Goal: Find specific page/section: Find specific page/section

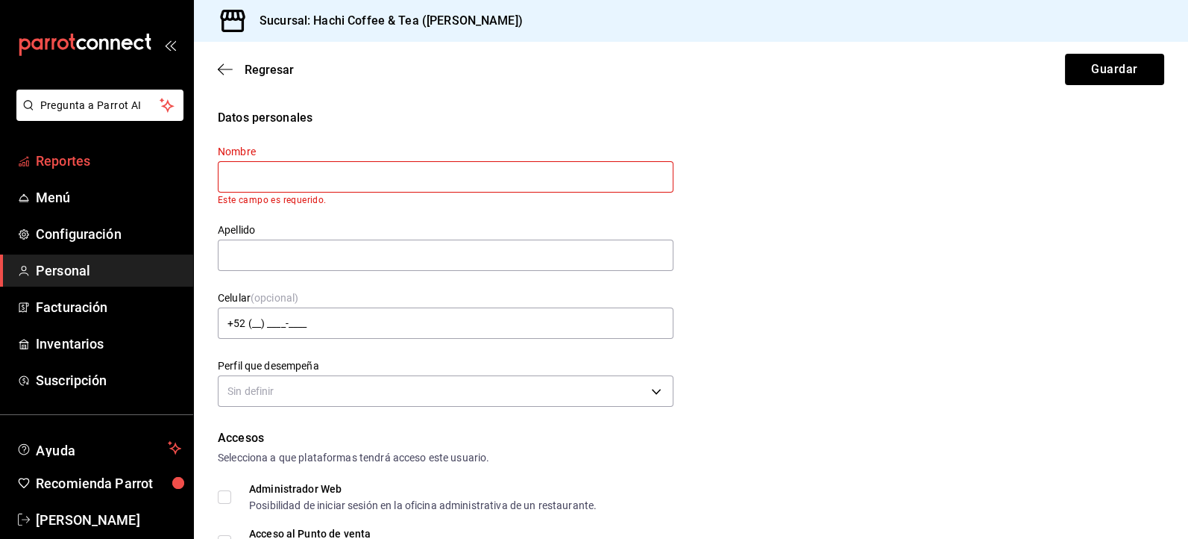
click at [125, 163] on span "Reportes" at bounding box center [108, 161] width 145 height 20
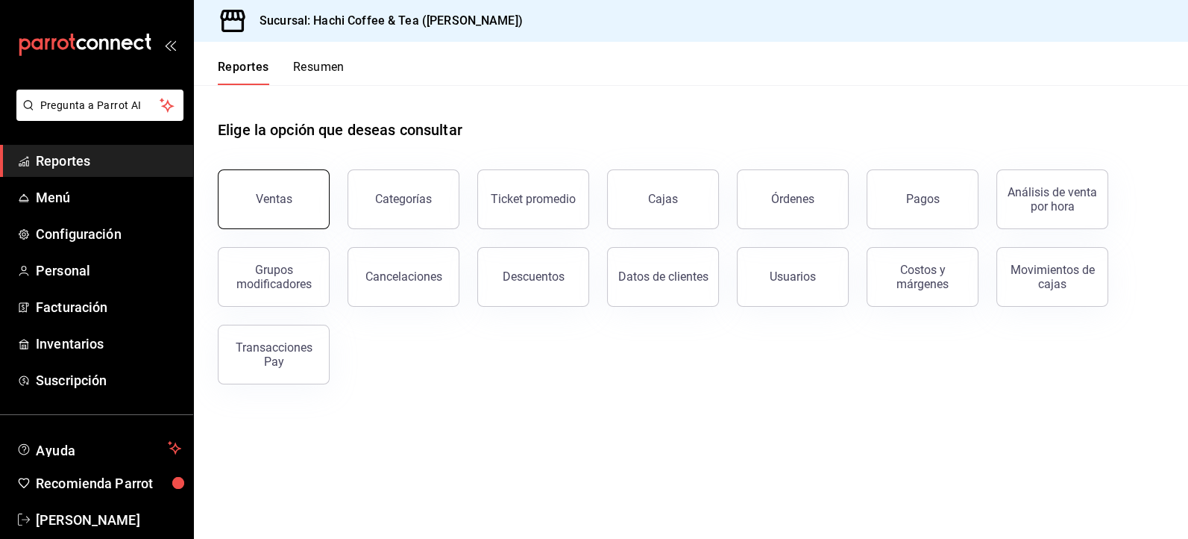
click at [257, 224] on button "Ventas" at bounding box center [274, 199] width 112 height 60
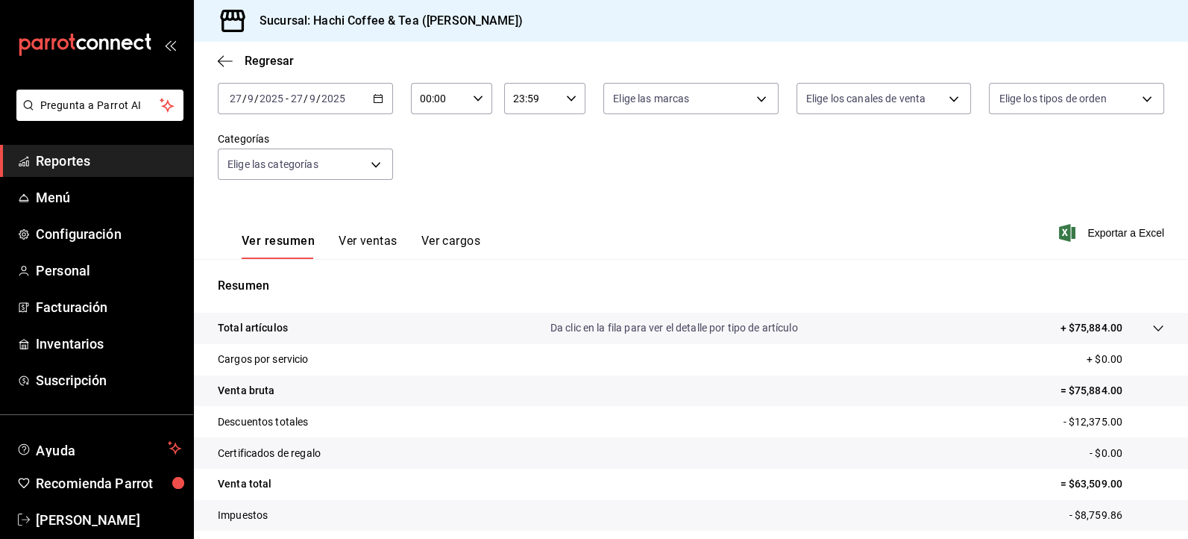
scroll to position [92, 0]
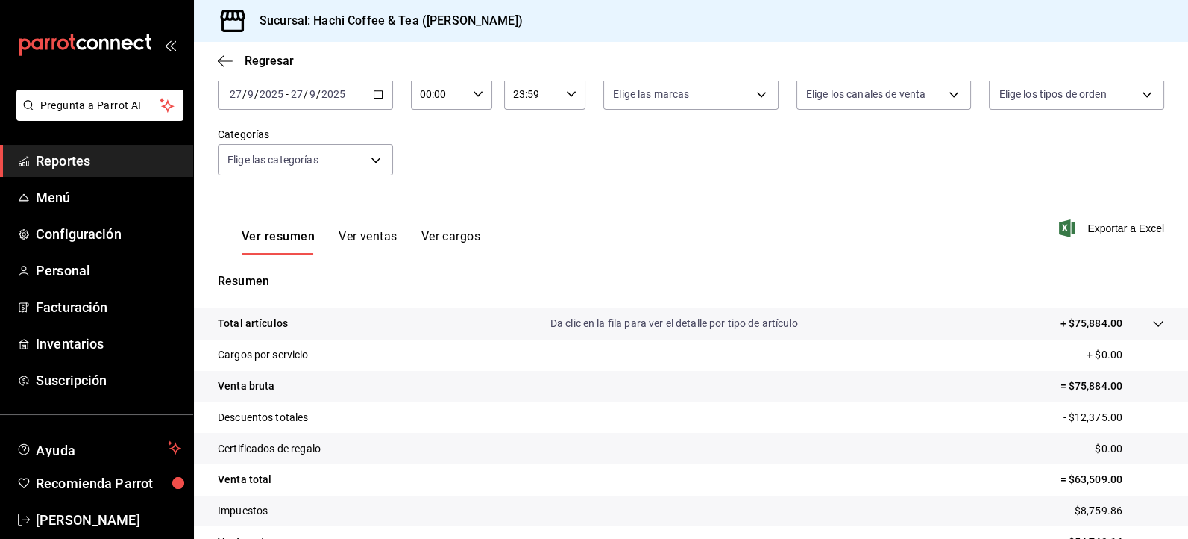
click at [59, 161] on span "Reportes" at bounding box center [108, 161] width 145 height 20
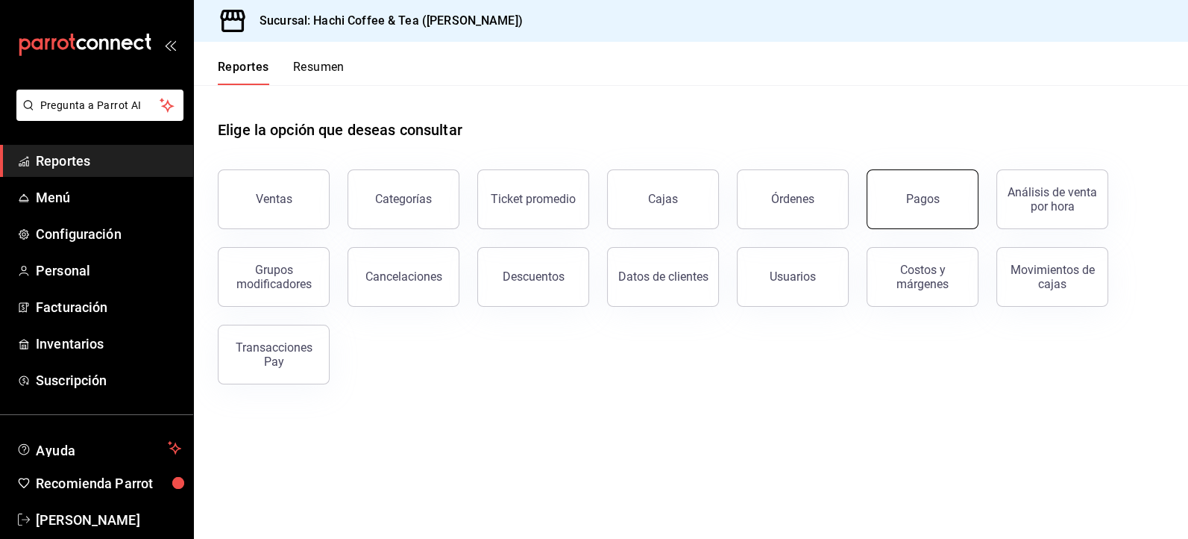
click at [932, 206] on button "Pagos" at bounding box center [923, 199] width 112 height 60
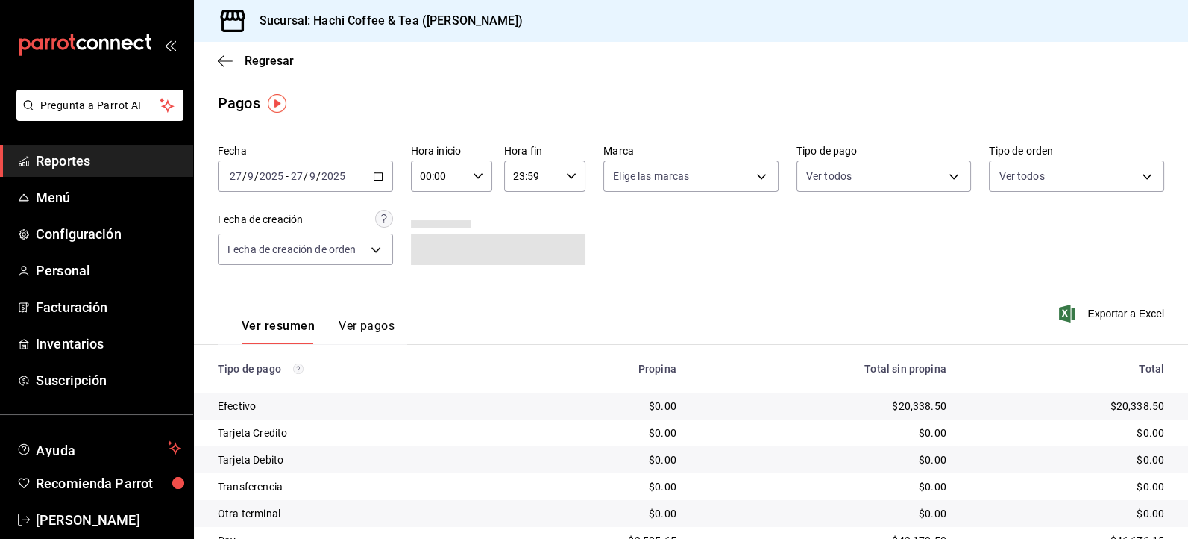
scroll to position [65, 0]
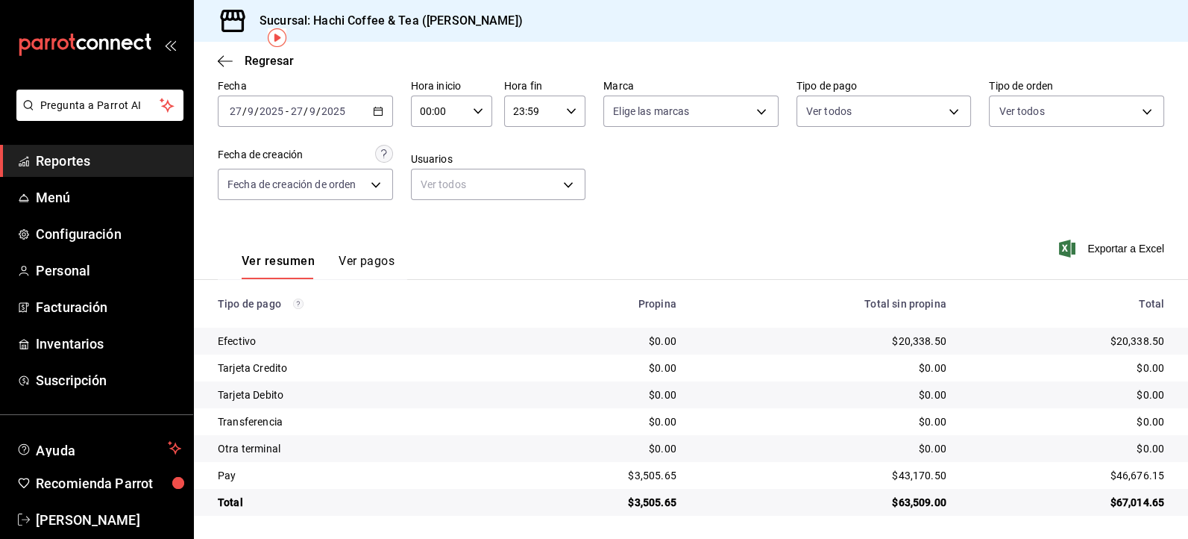
click at [40, 157] on span "Reportes" at bounding box center [108, 161] width 145 height 20
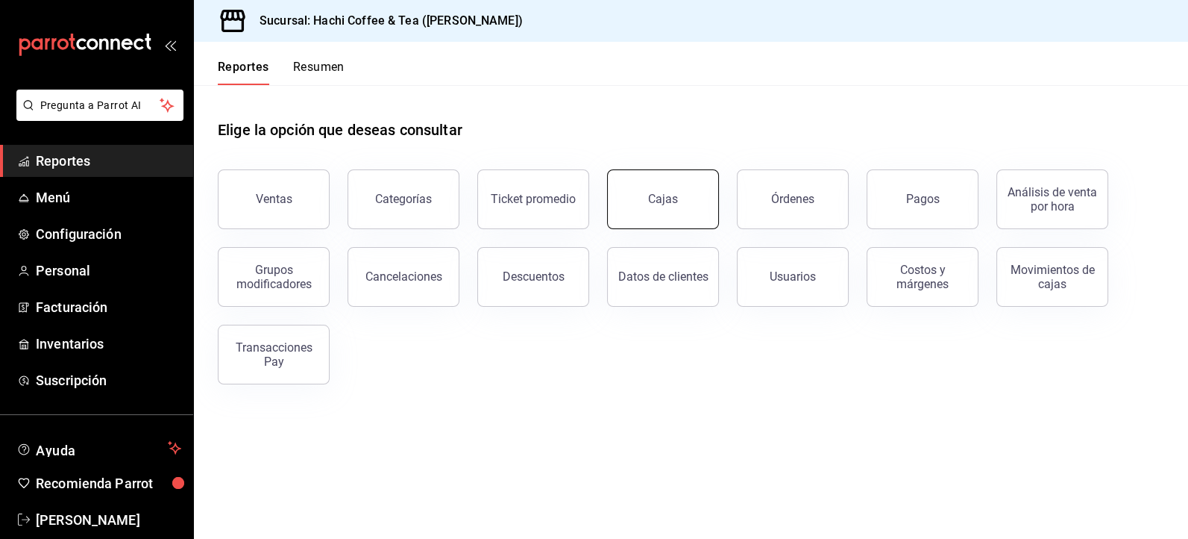
click at [668, 199] on div "Cajas" at bounding box center [663, 199] width 31 height 18
